Goal: Information Seeking & Learning: Learn about a topic

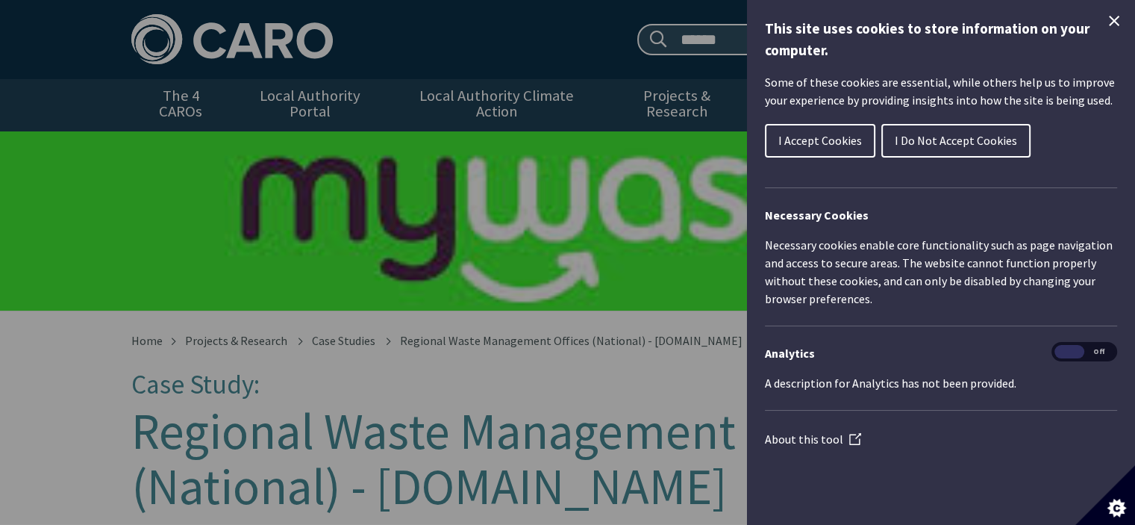
click at [957, 145] on span "I Do Not Accept Cookies" at bounding box center [956, 140] width 122 height 15
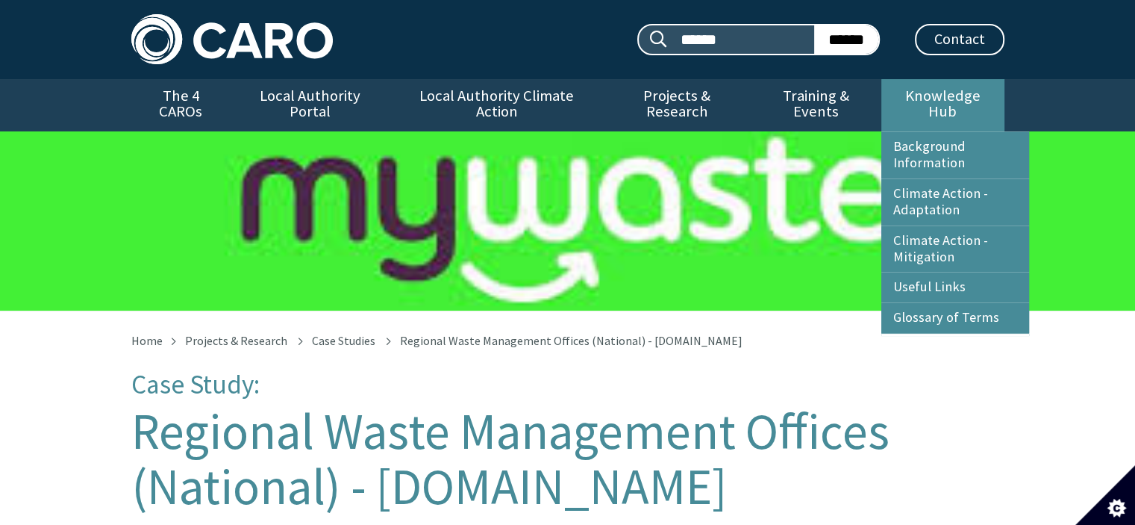
click at [955, 98] on link "Knowledge Hub" at bounding box center [942, 105] width 122 height 52
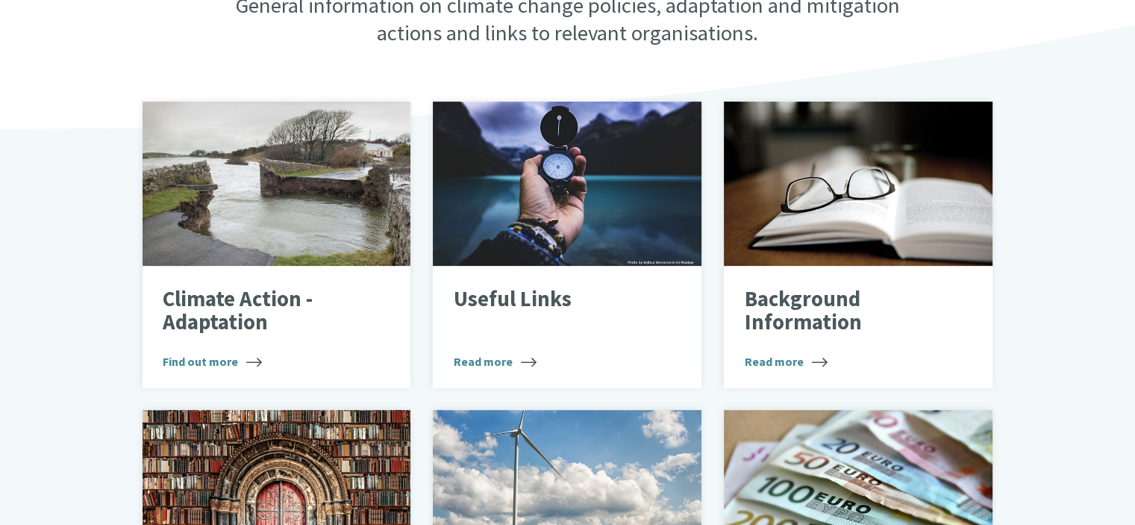
scroll to position [443, 0]
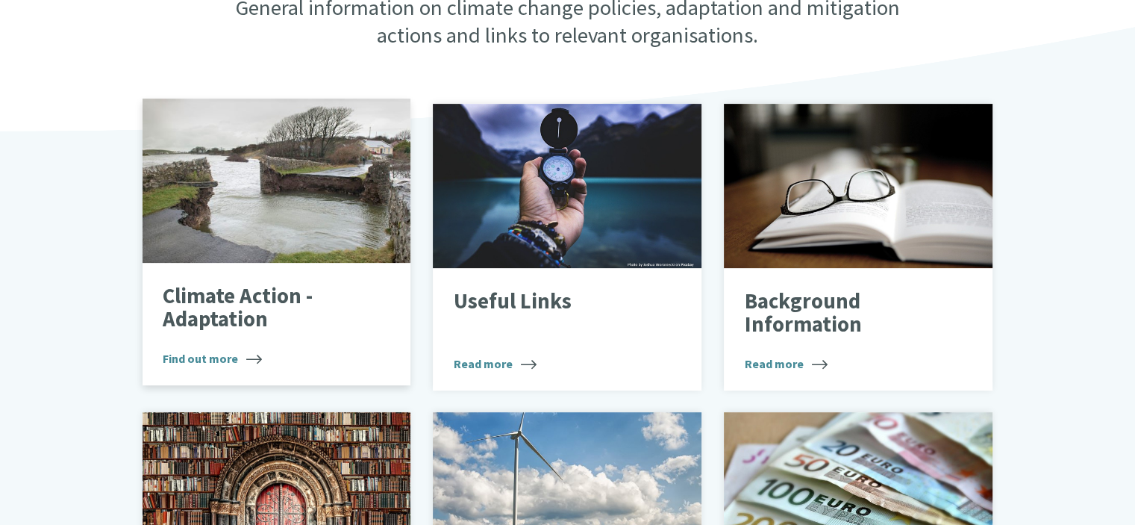
click at [228, 210] on div "Damage bridge" at bounding box center [277, 181] width 269 height 164
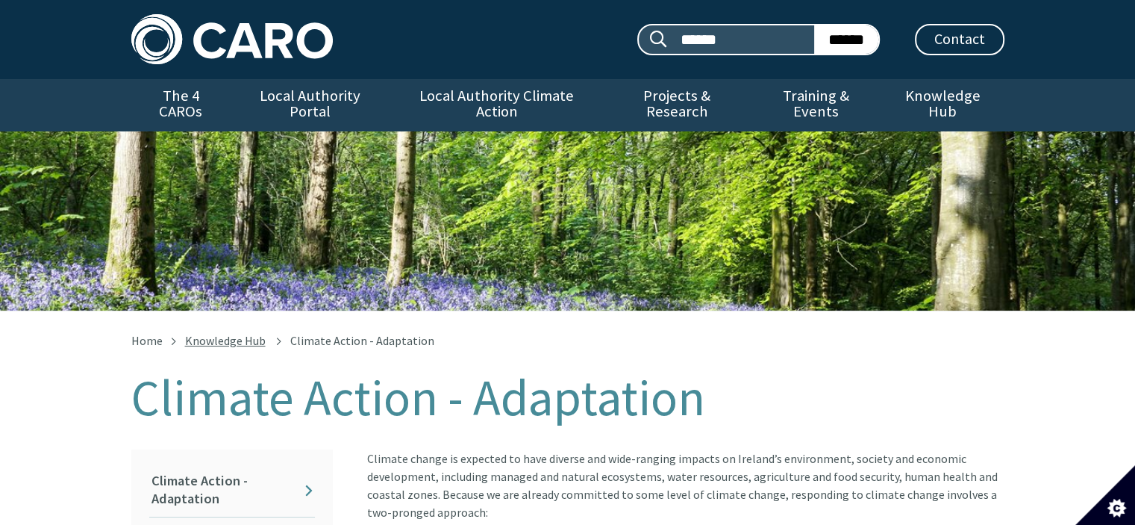
click at [219, 333] on link "Knowledge Hub" at bounding box center [225, 340] width 81 height 15
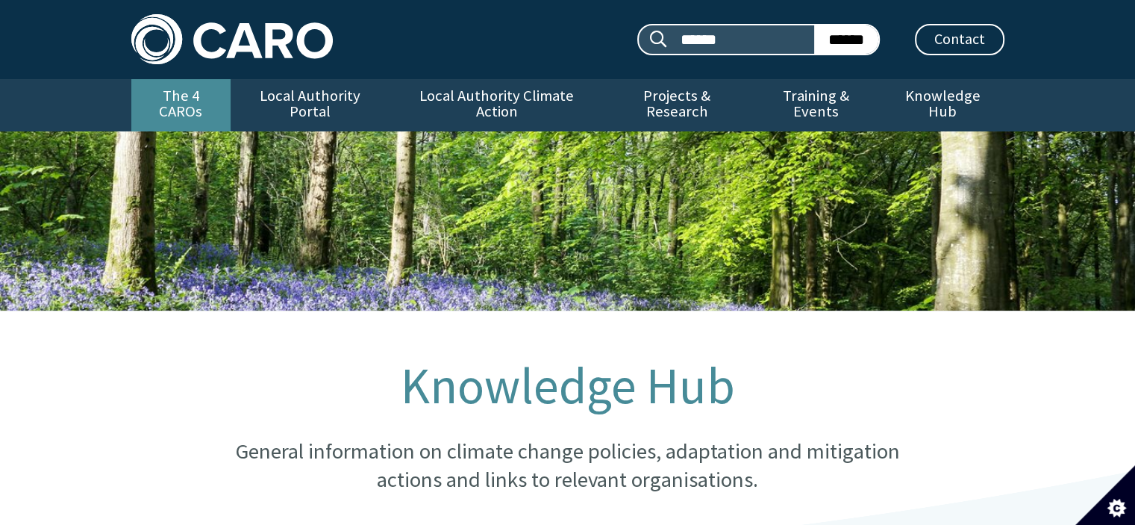
click at [189, 91] on link "The 4 CAROs" at bounding box center [180, 105] width 99 height 52
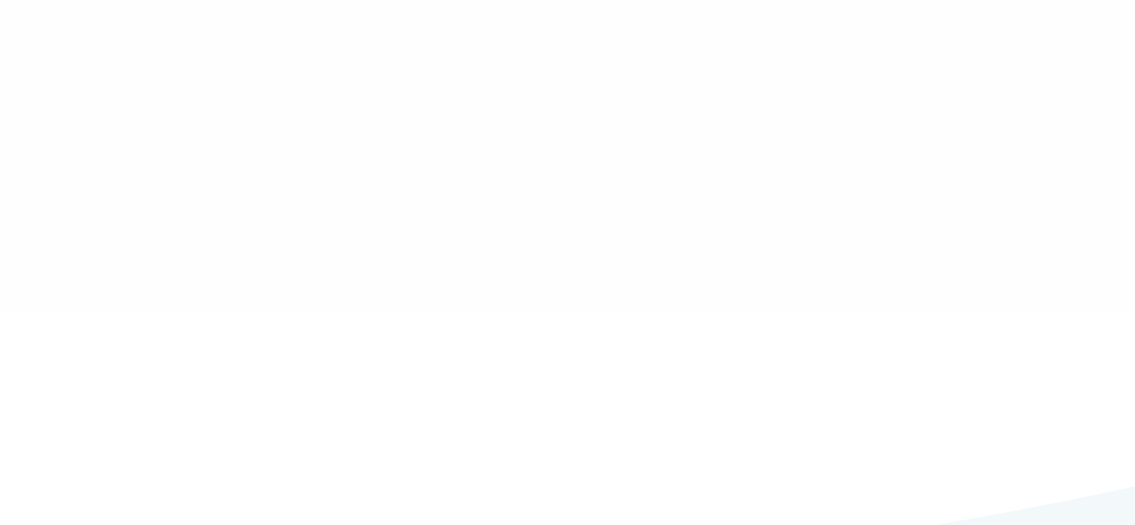
type input "******"
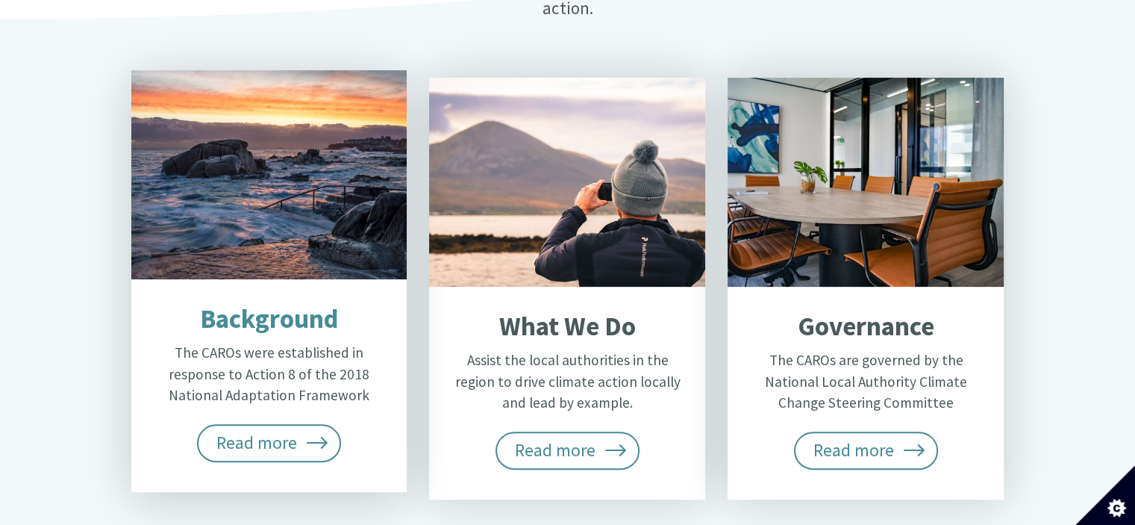
scroll to position [581, 0]
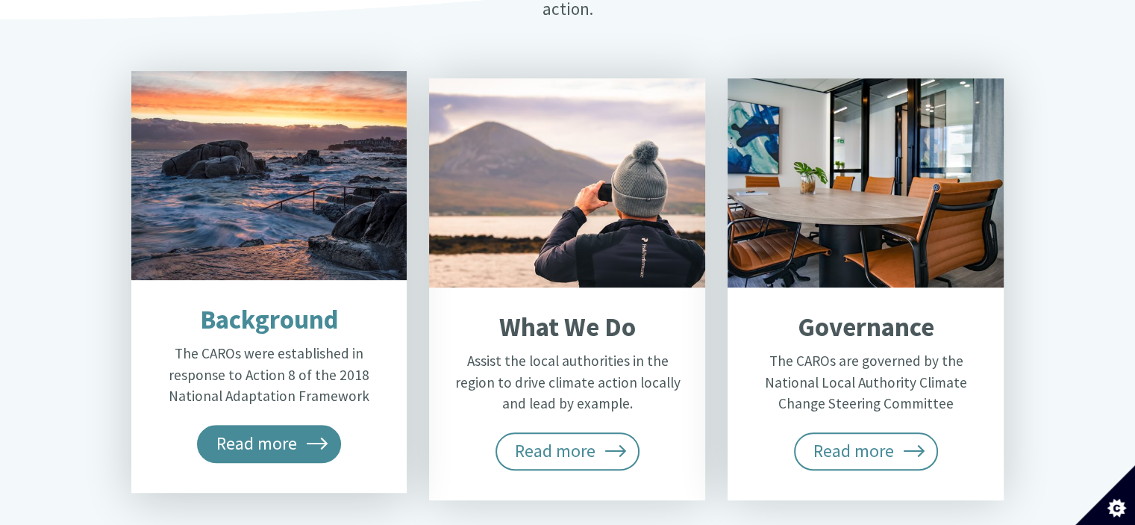
click at [263, 425] on span "Read more" at bounding box center [269, 443] width 145 height 37
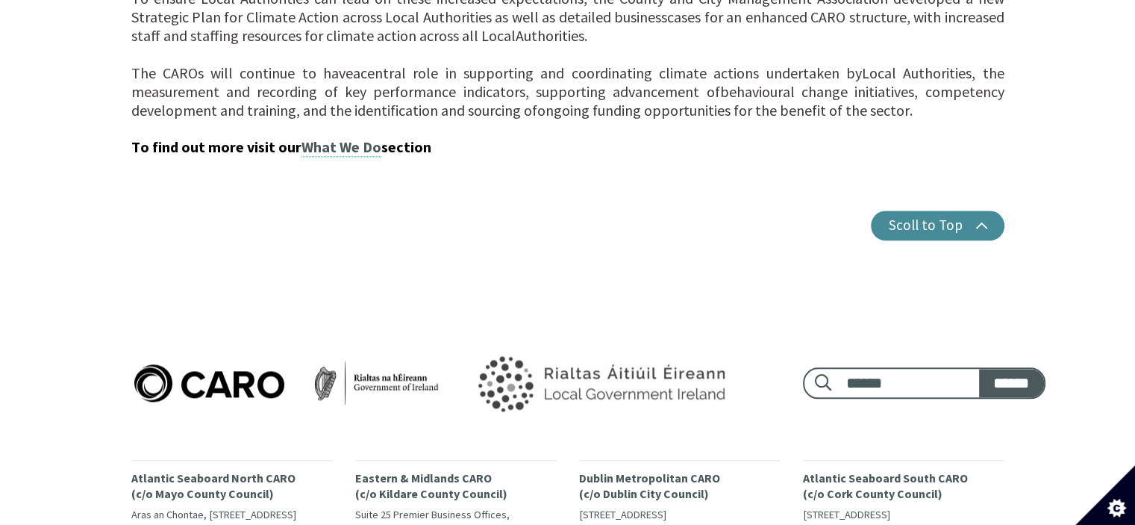
scroll to position [1660, 0]
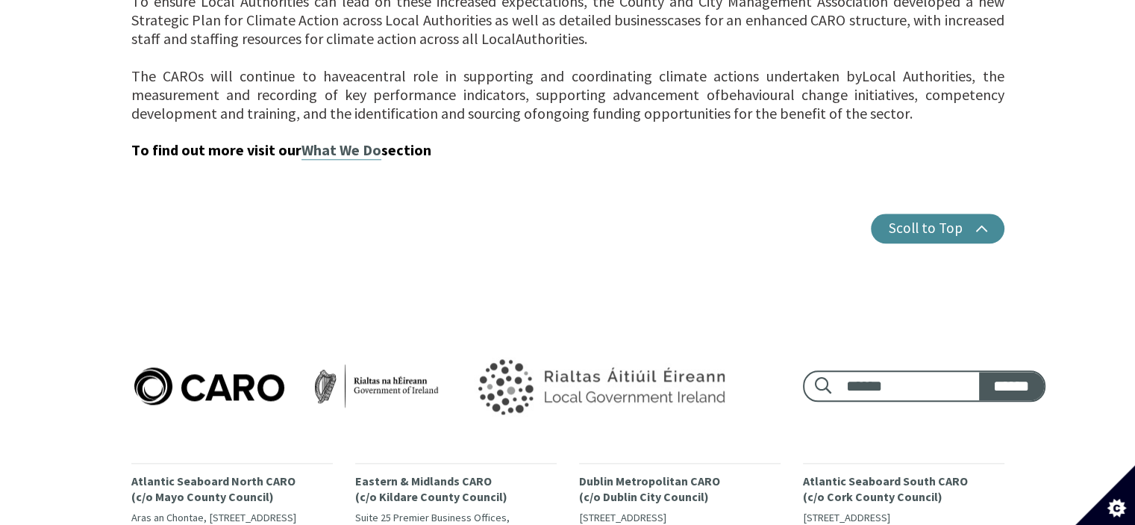
click at [355, 149] on link "What We Do" at bounding box center [342, 149] width 80 height 19
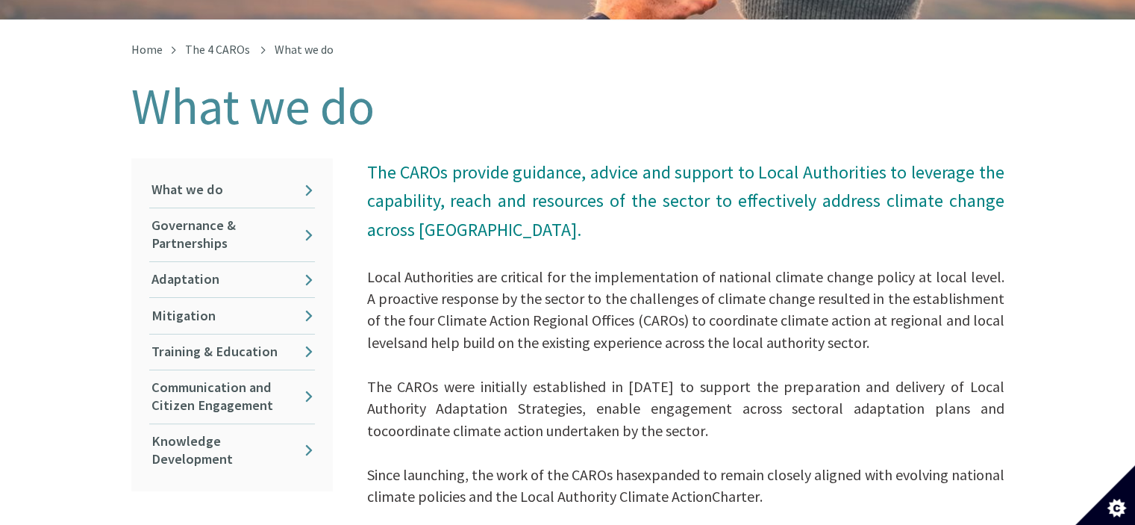
scroll to position [292, 0]
click at [279, 110] on h1 "What we do" at bounding box center [567, 105] width 873 height 55
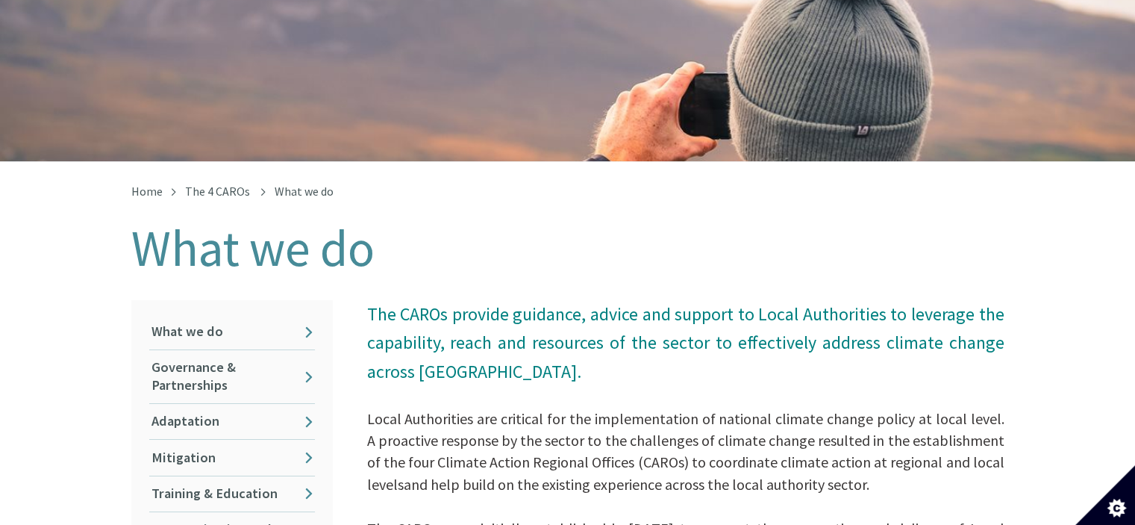
scroll to position [146, 0]
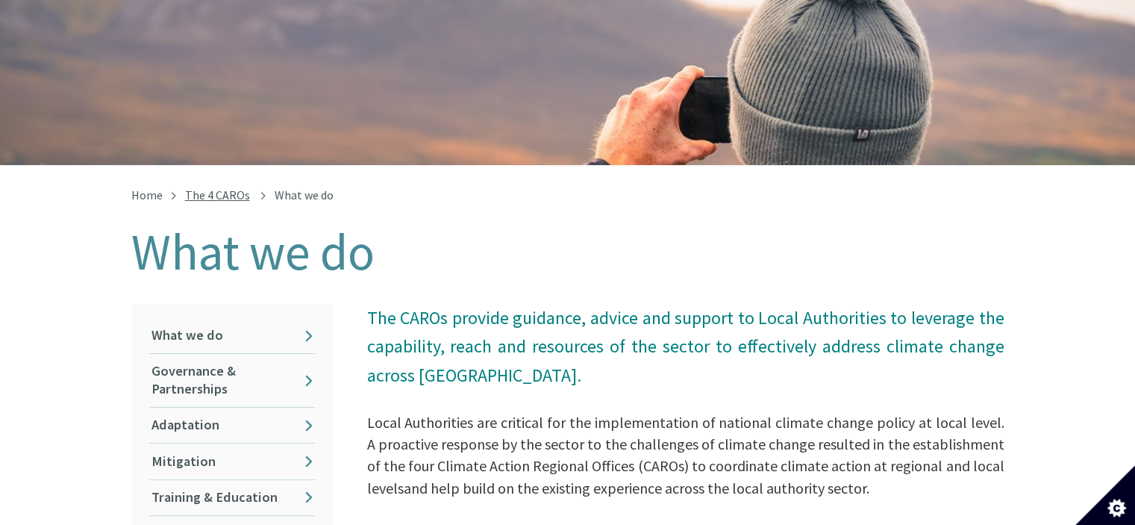
click at [205, 187] on link "The 4 CAROs" at bounding box center [217, 194] width 65 height 15
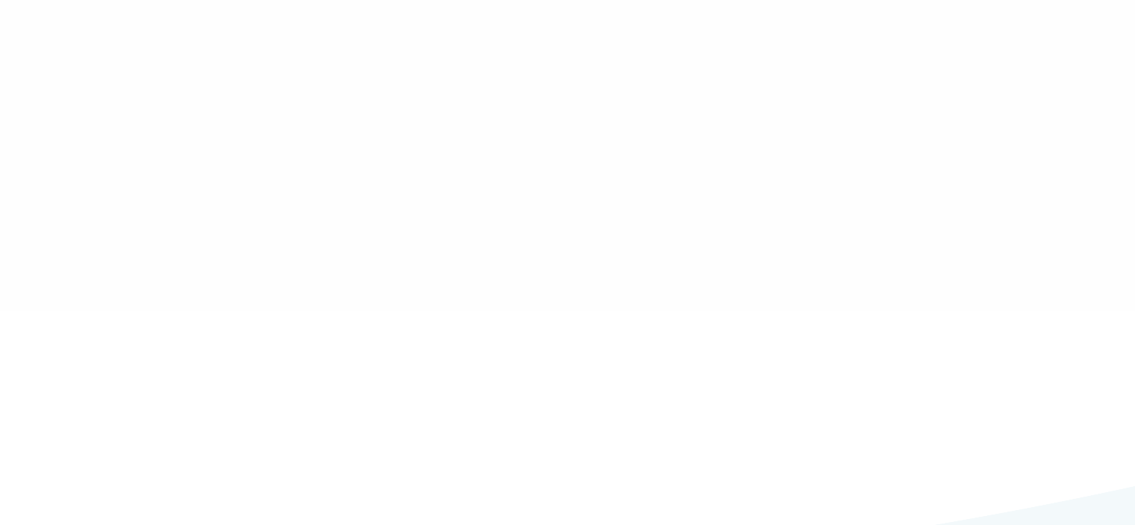
type input "******"
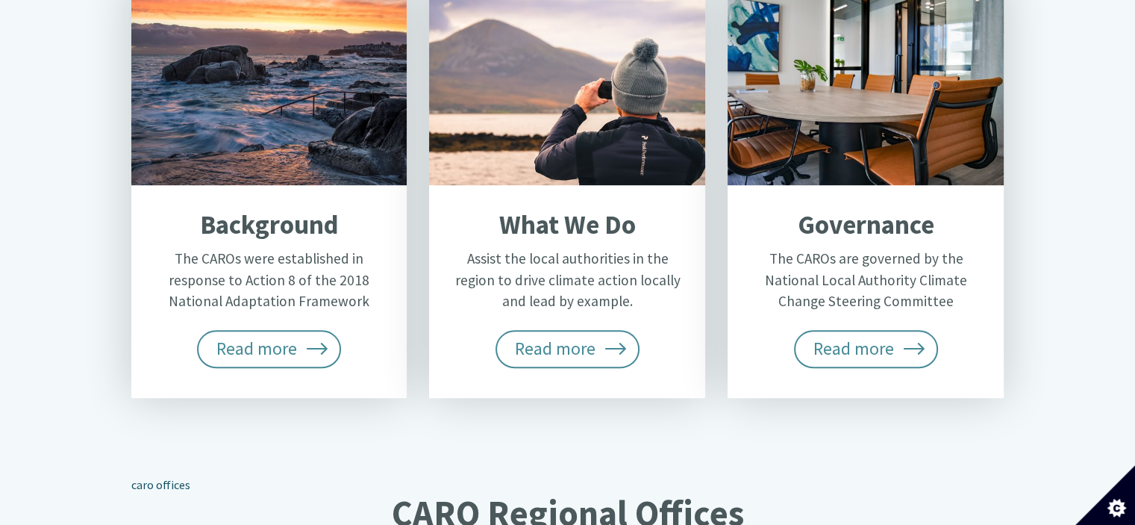
scroll to position [684, 0]
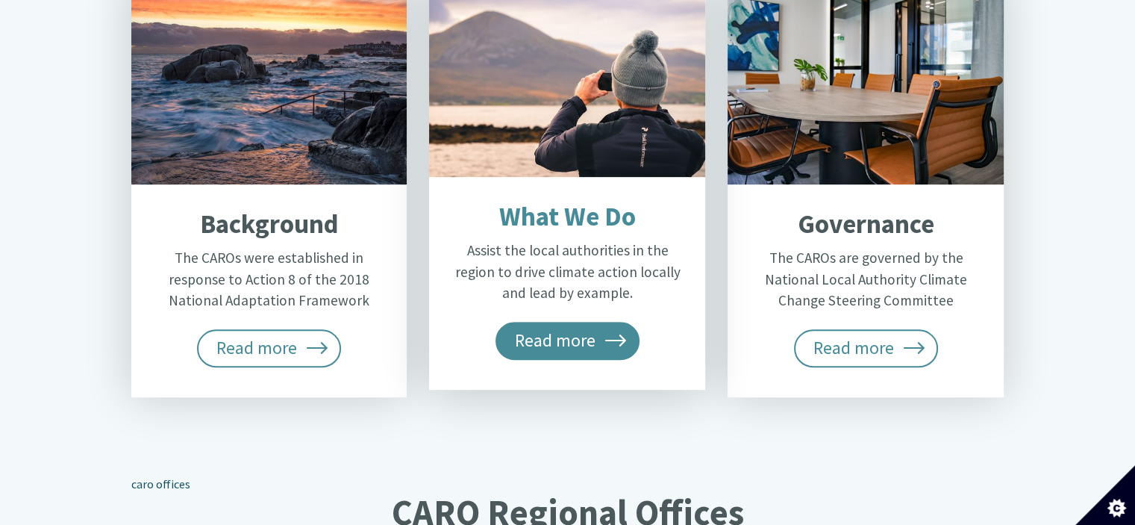
click at [599, 322] on span "Read more" at bounding box center [568, 340] width 145 height 37
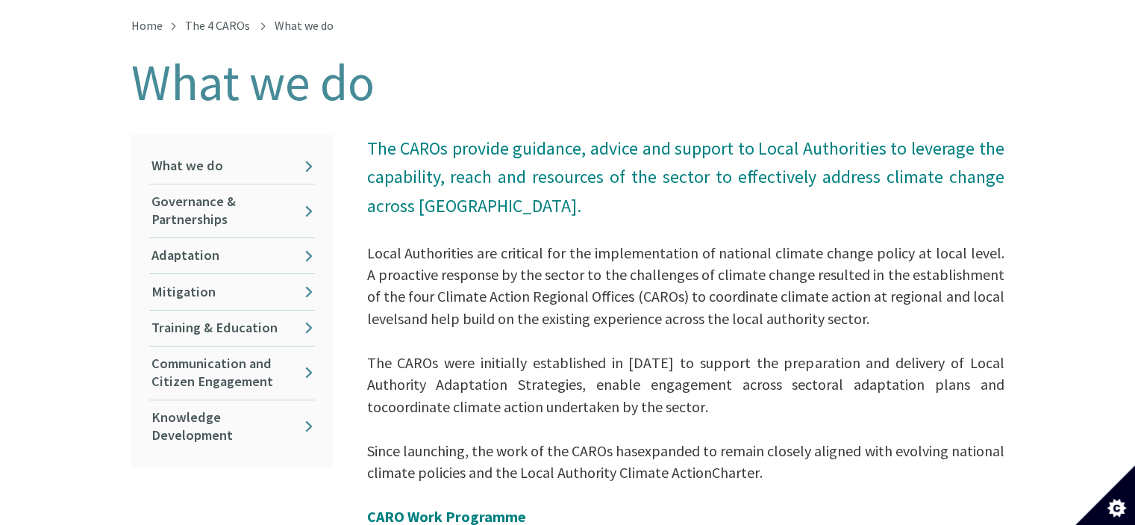
scroll to position [319, 0]
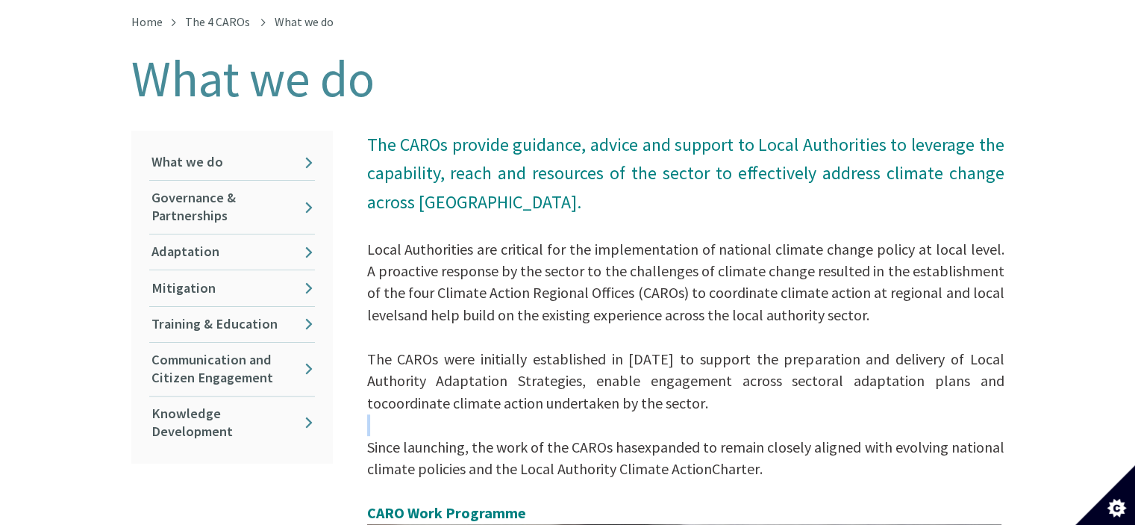
drag, startPoint x: 349, startPoint y: 421, endPoint x: 346, endPoint y: 402, distance: 18.9
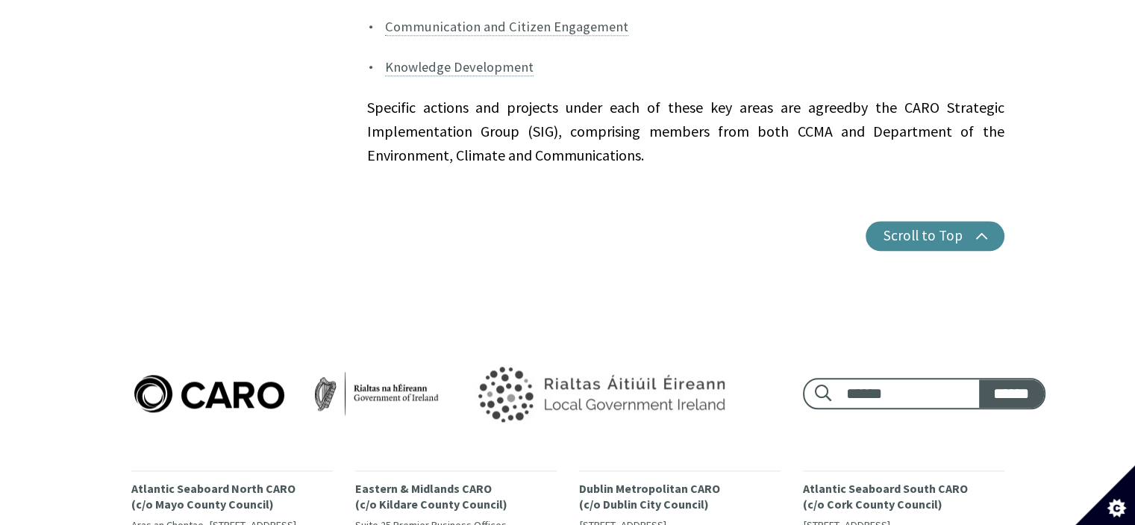
scroll to position [1623, 0]
